Goal: Complete application form

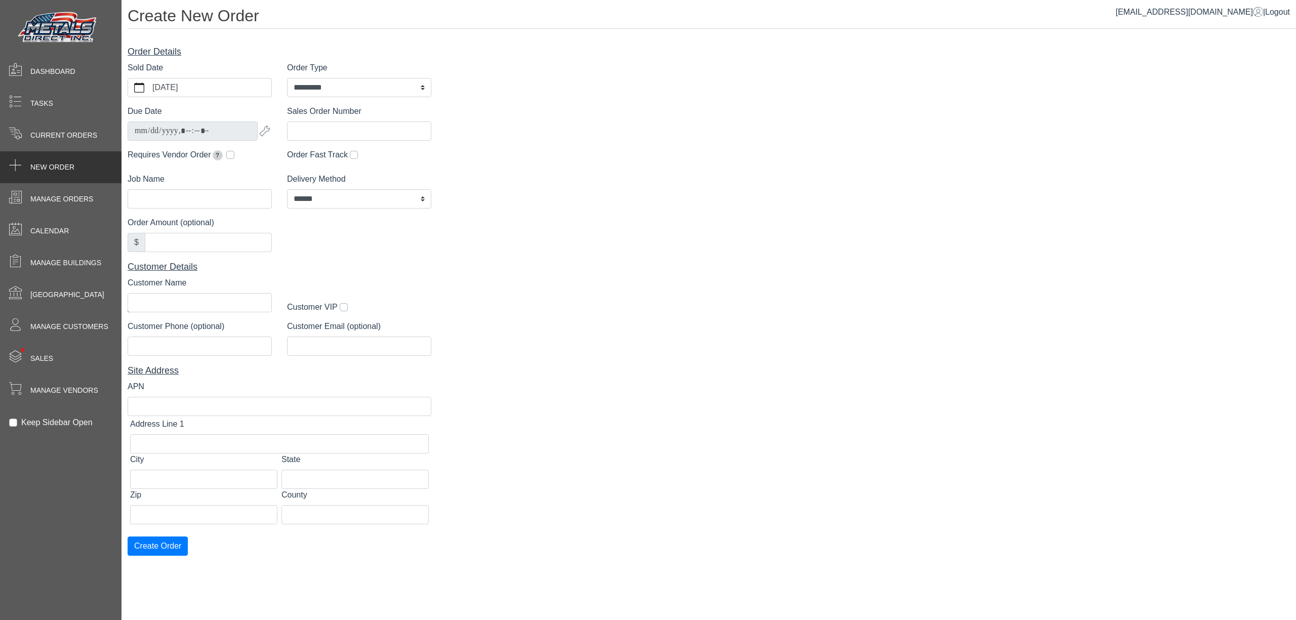
select select "*********"
select select "******"
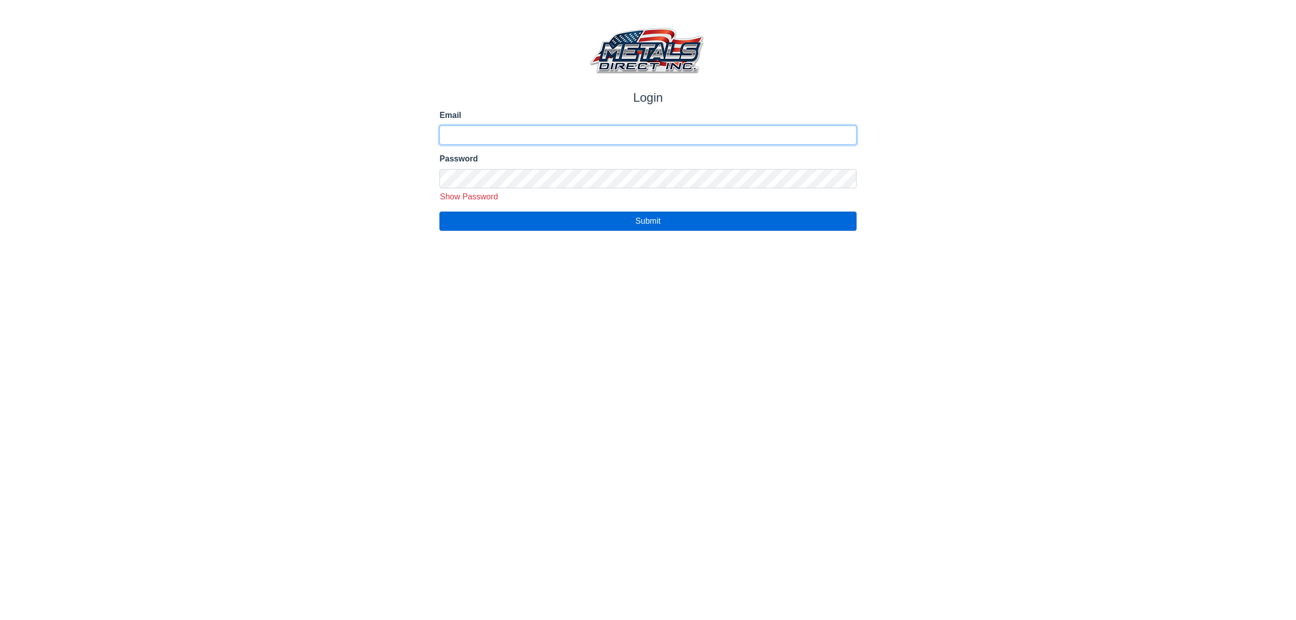
type input "**********"
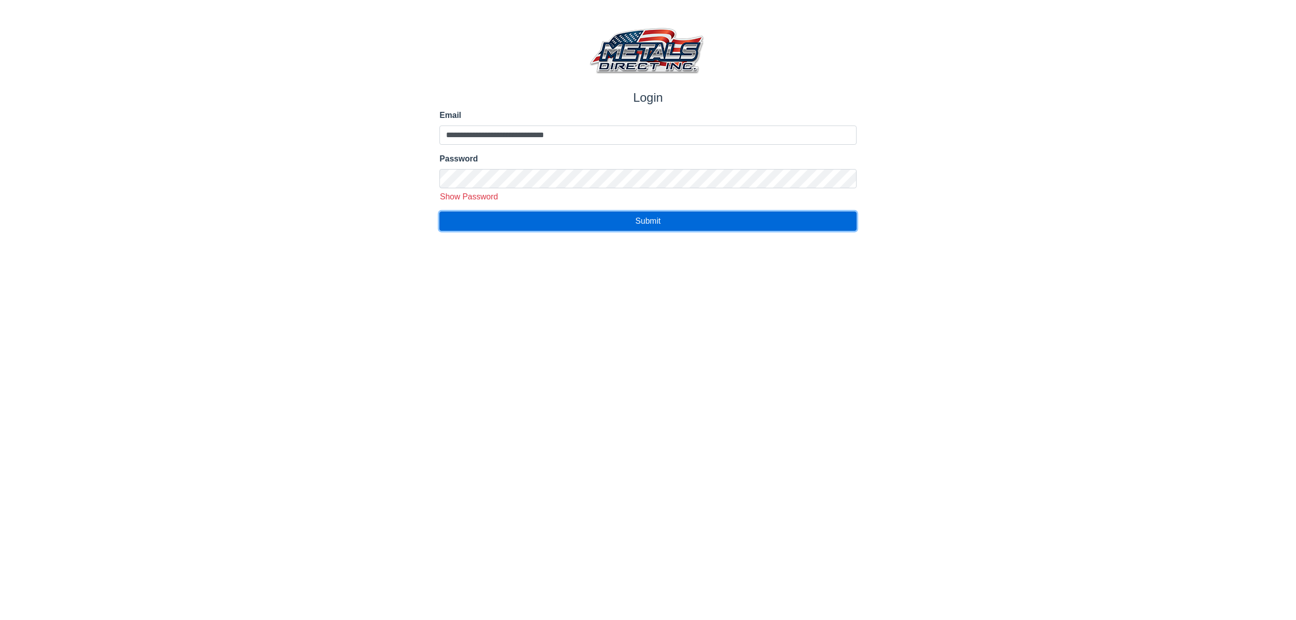
click at [509, 217] on button "Submit" at bounding box center [647, 221] width 417 height 19
